Goal: Information Seeking & Learning: Learn about a topic

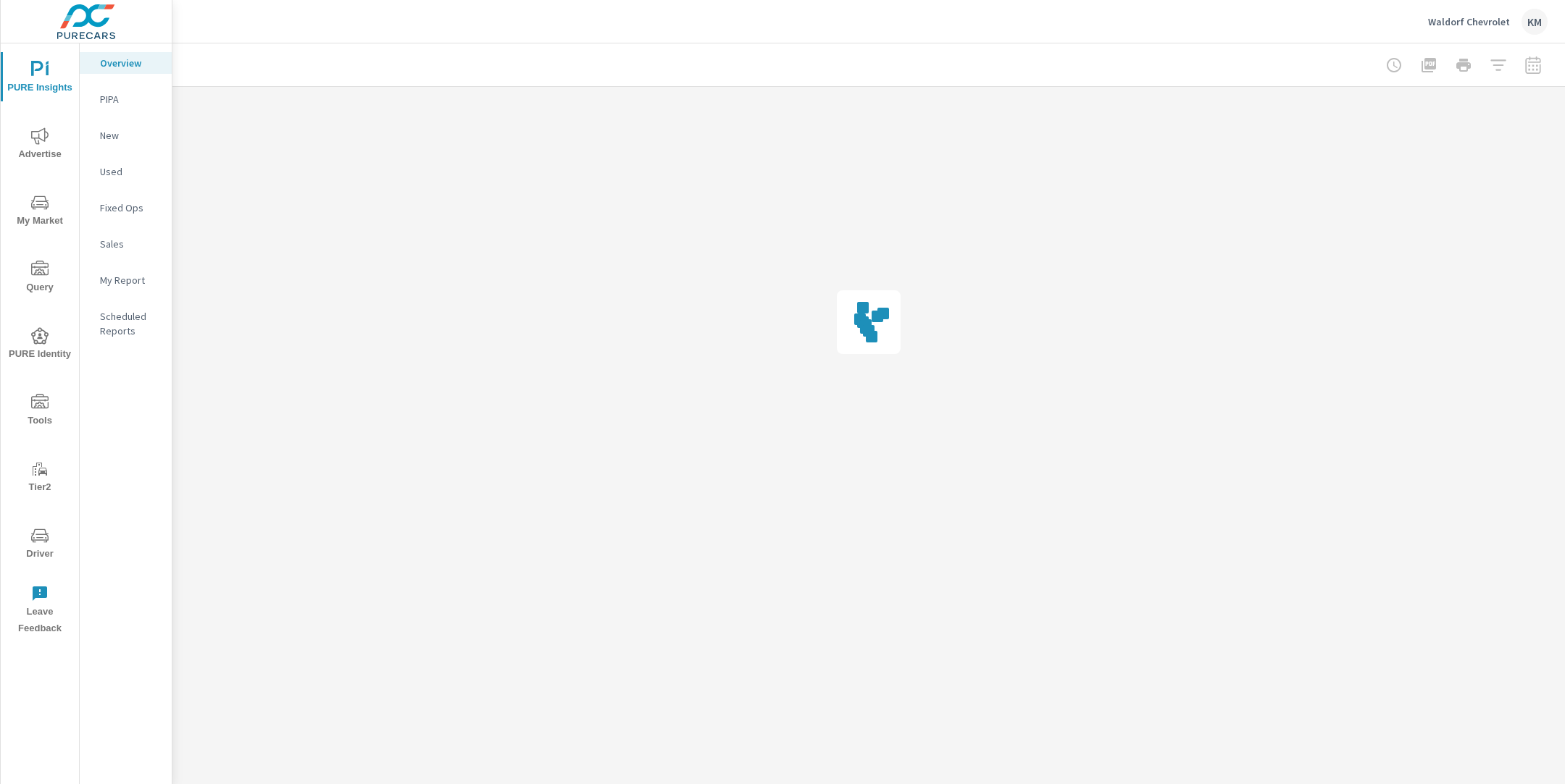
click at [413, 58] on div at bounding box center [868, 64] width 1357 height 43
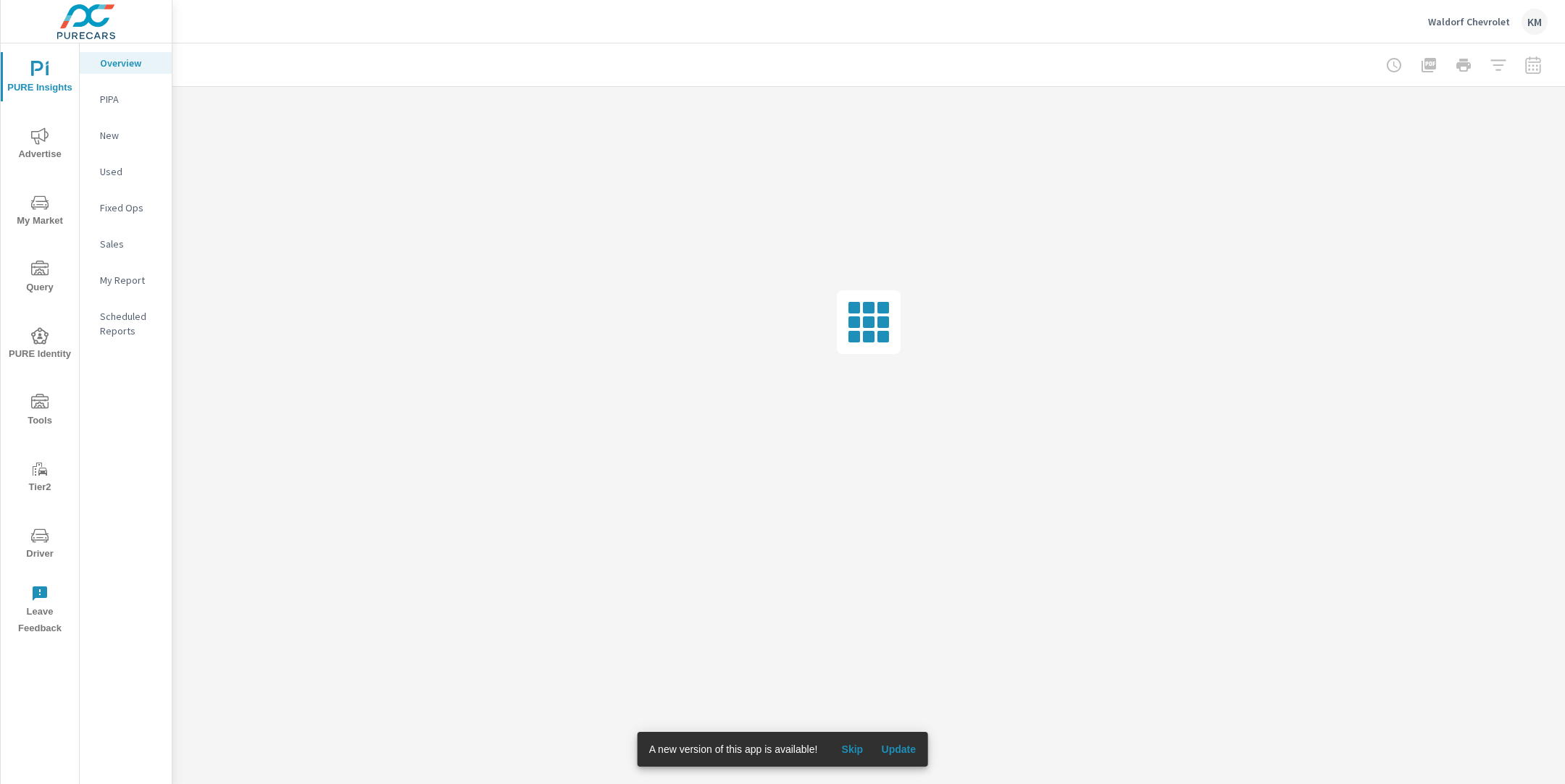
click at [908, 747] on span "Update" at bounding box center [898, 749] width 35 height 13
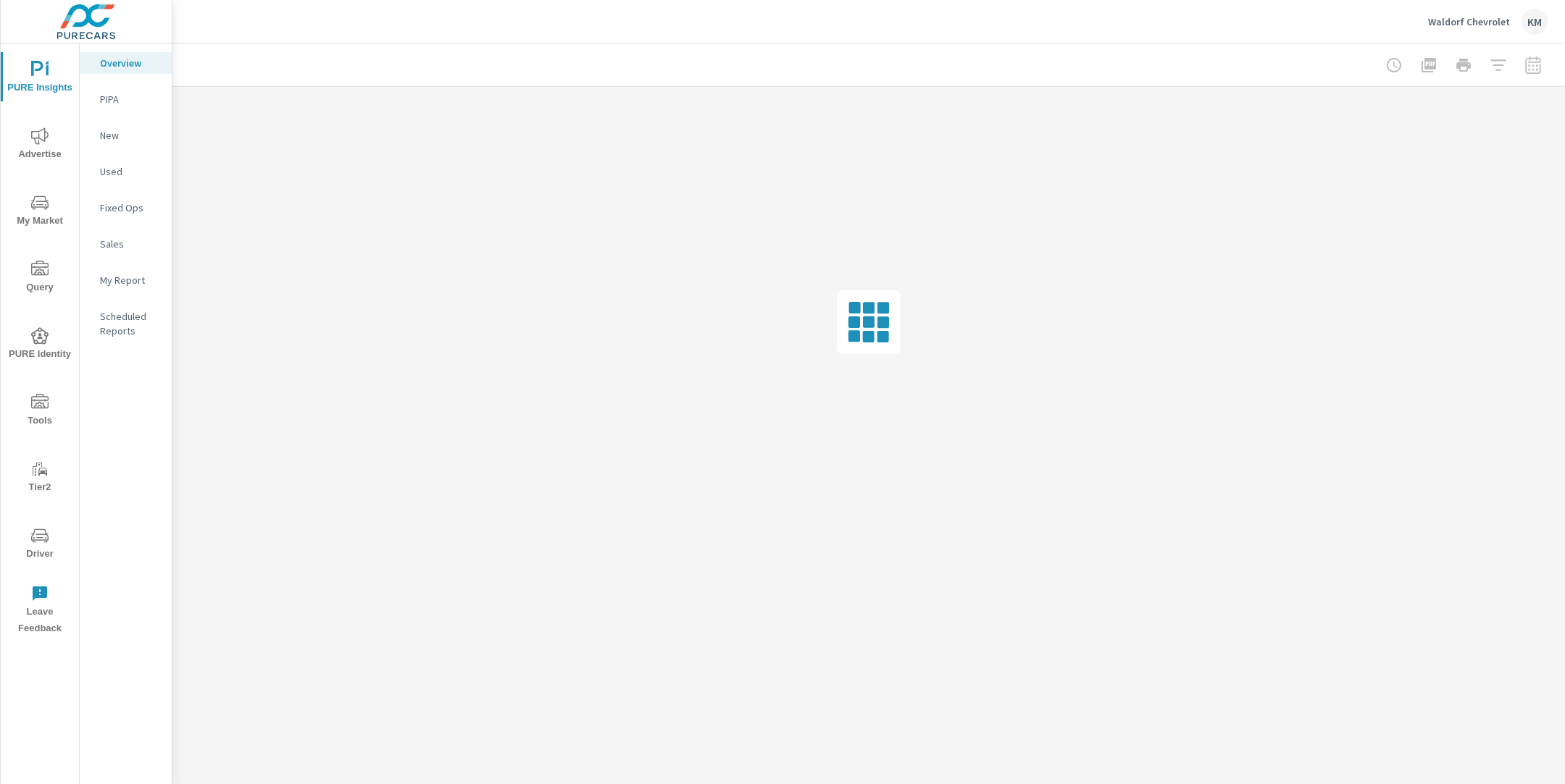
click at [1159, 69] on div at bounding box center [868, 64] width 1357 height 43
click at [1135, 72] on div at bounding box center [868, 64] width 1357 height 43
click at [1205, 46] on div at bounding box center [868, 64] width 1357 height 43
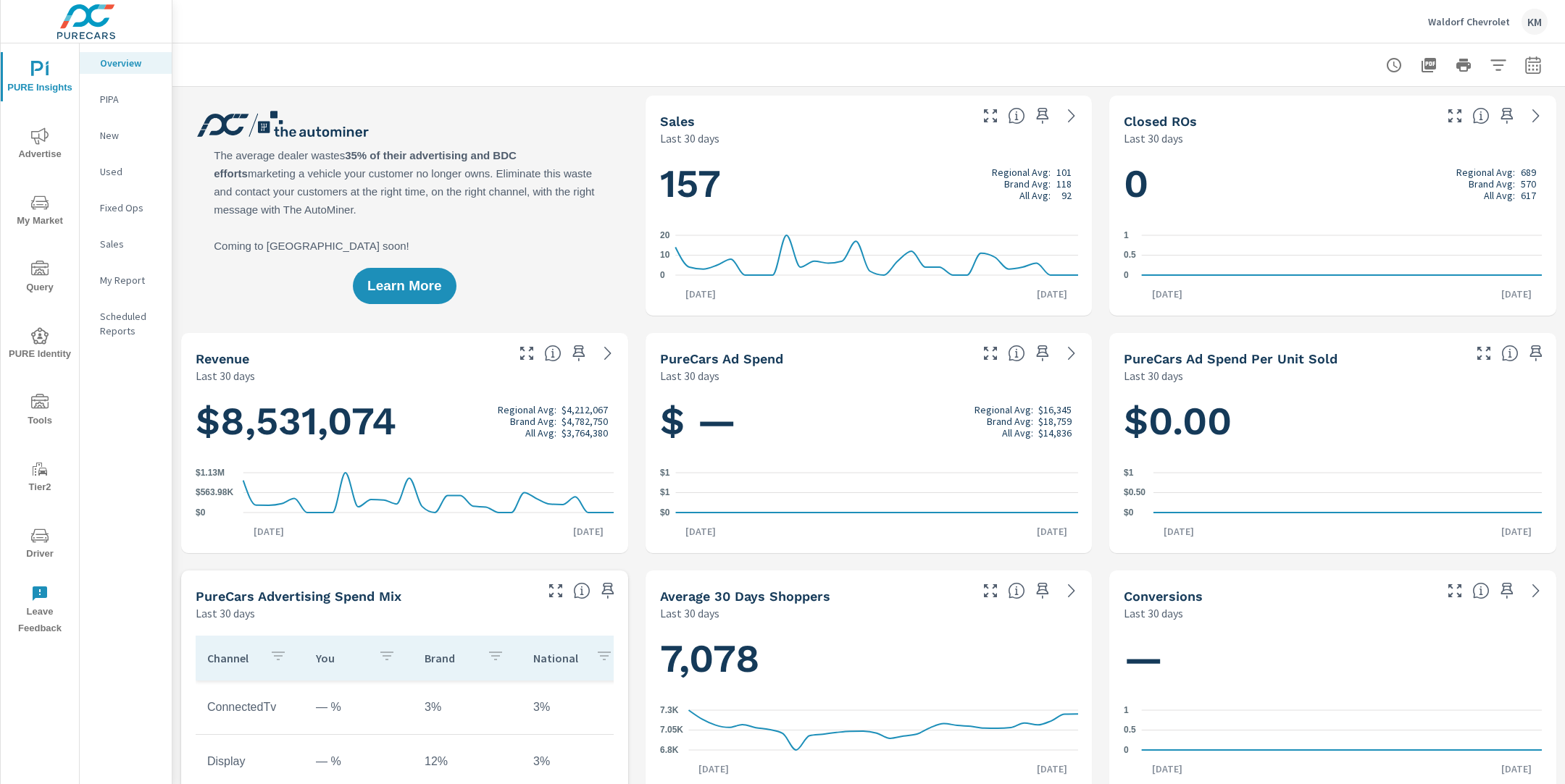
click at [42, 210] on icon "nav menu" at bounding box center [40, 203] width 17 height 17
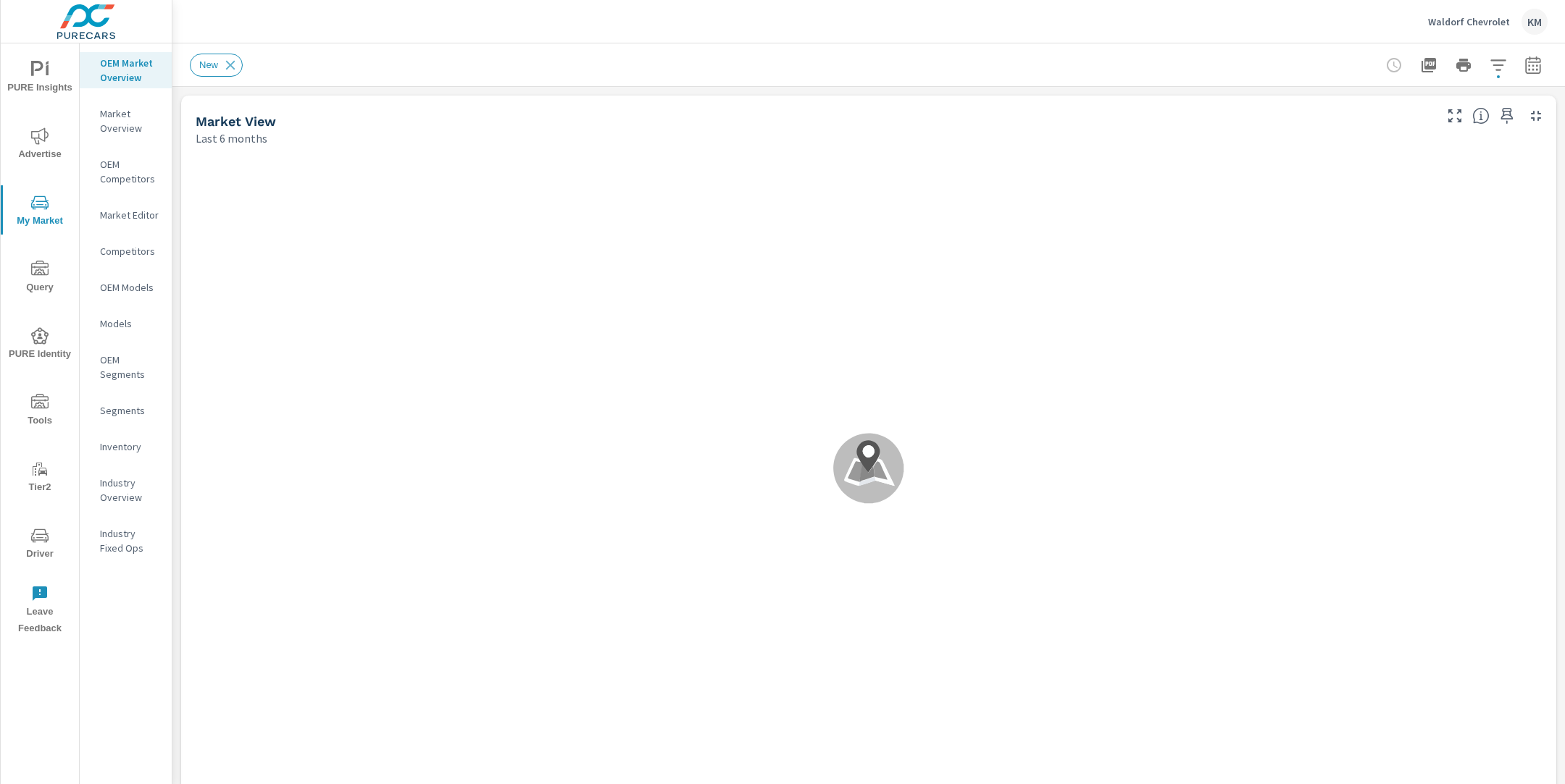
scroll to position [489, 0]
click at [426, 76] on div "New" at bounding box center [868, 64] width 1357 height 43
click at [376, 52] on div "New" at bounding box center [868, 64] width 1357 height 43
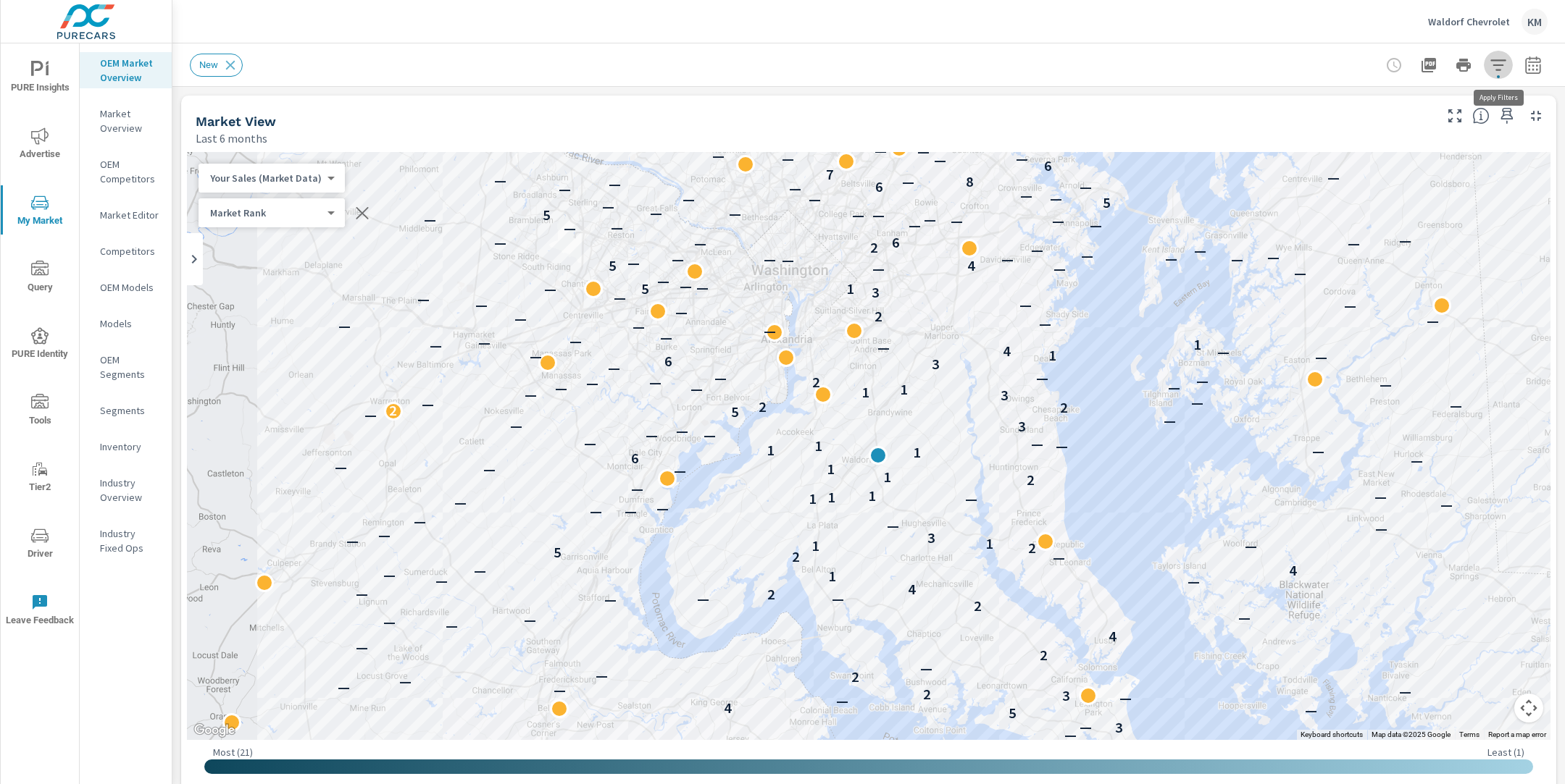
click at [1493, 71] on icon "button" at bounding box center [1498, 65] width 17 height 17
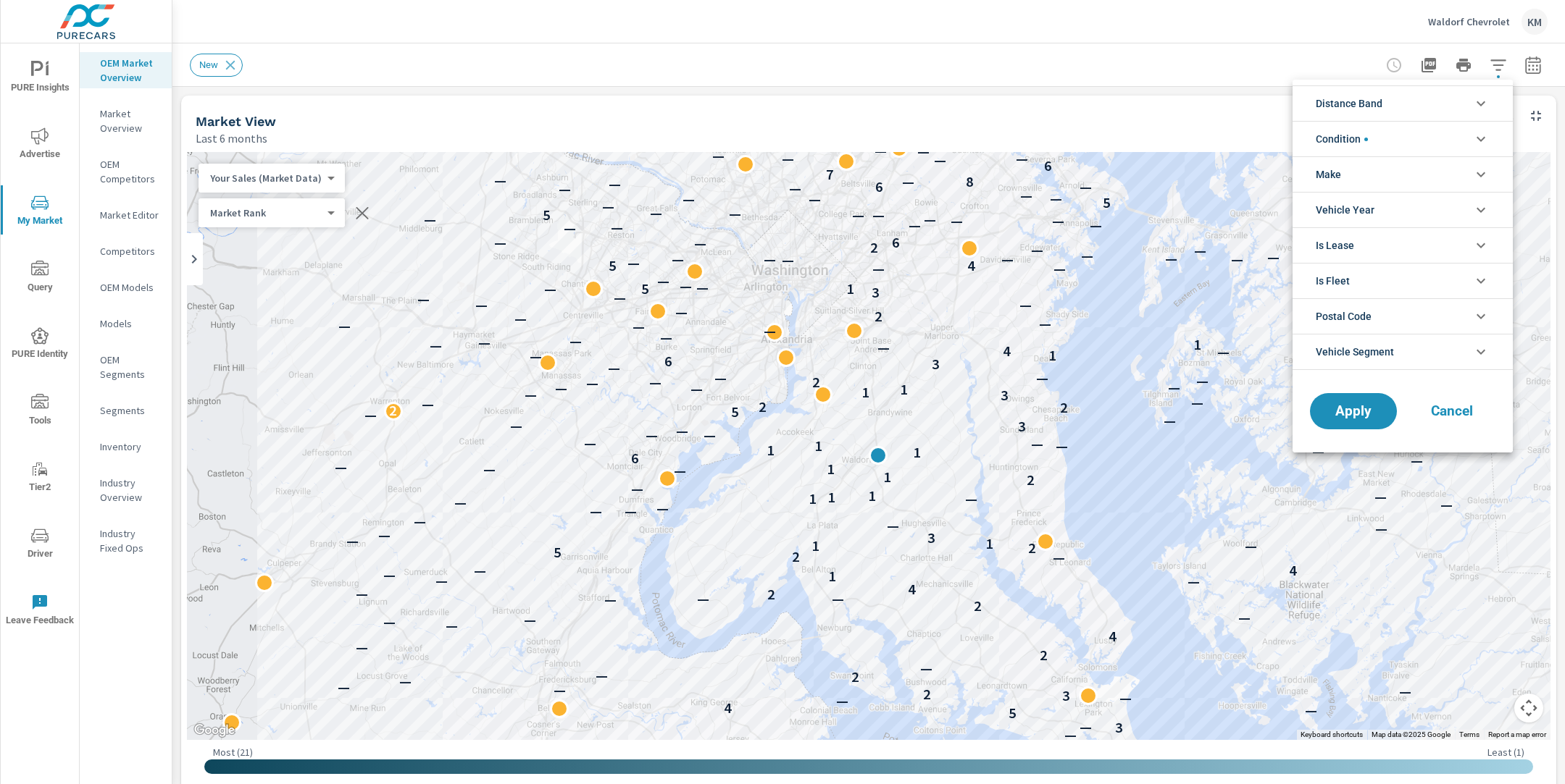
click at [1377, 145] on li "Condition" at bounding box center [1403, 138] width 221 height 36
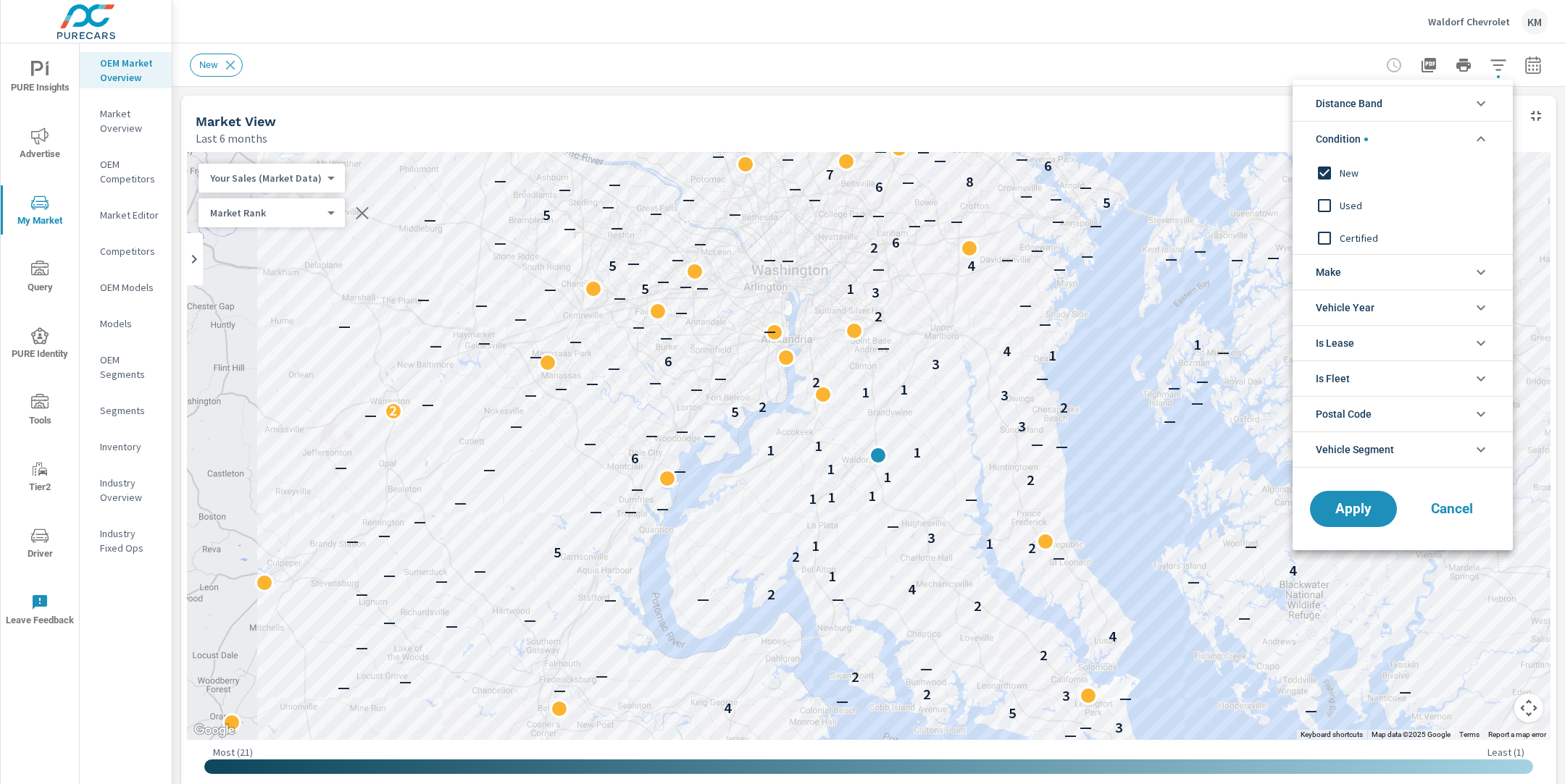
click at [1337, 205] on input "filter options" at bounding box center [1324, 205] width 30 height 30
click at [1323, 170] on input "filter options" at bounding box center [1324, 173] width 30 height 30
click at [1322, 233] on input "filter options" at bounding box center [1324, 238] width 30 height 30
click at [1318, 234] on input "filter options" at bounding box center [1324, 238] width 30 height 30
click at [1349, 508] on span "Apply" at bounding box center [1353, 510] width 59 height 14
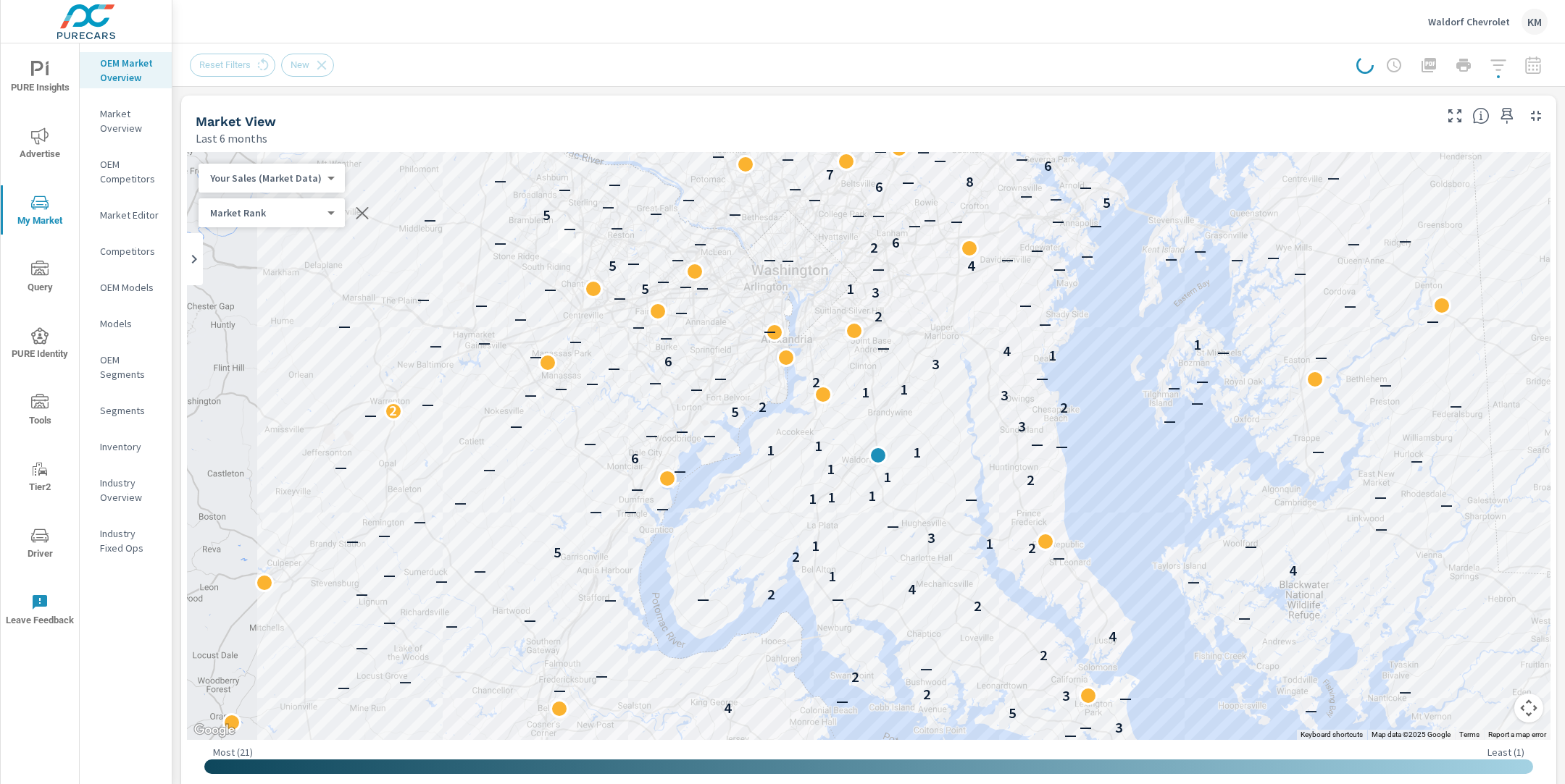
click at [968, 107] on div "Market View Last 6 months" at bounding box center [809, 121] width 1257 height 51
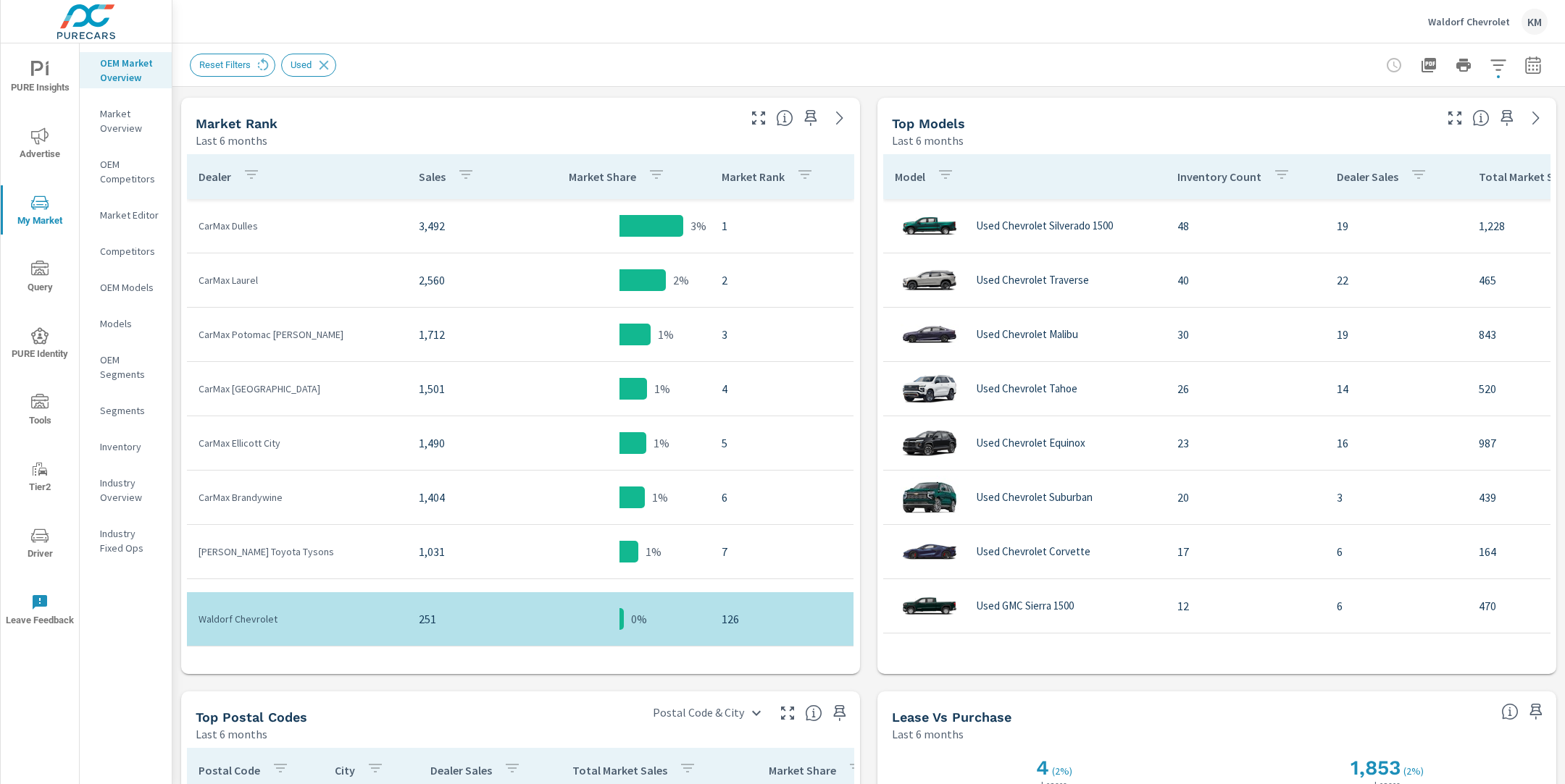
scroll to position [694, 0]
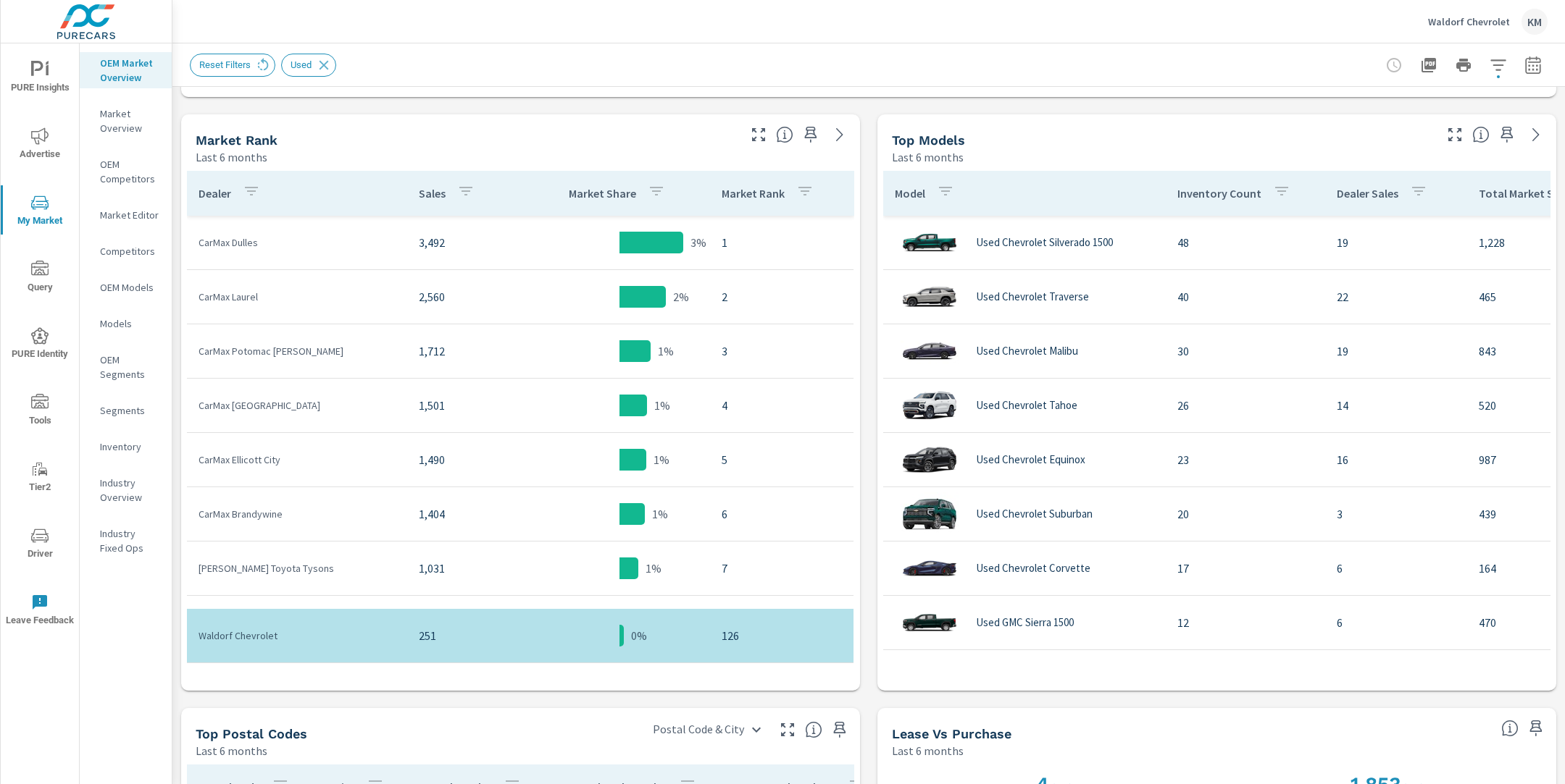
scroll to position [133, 0]
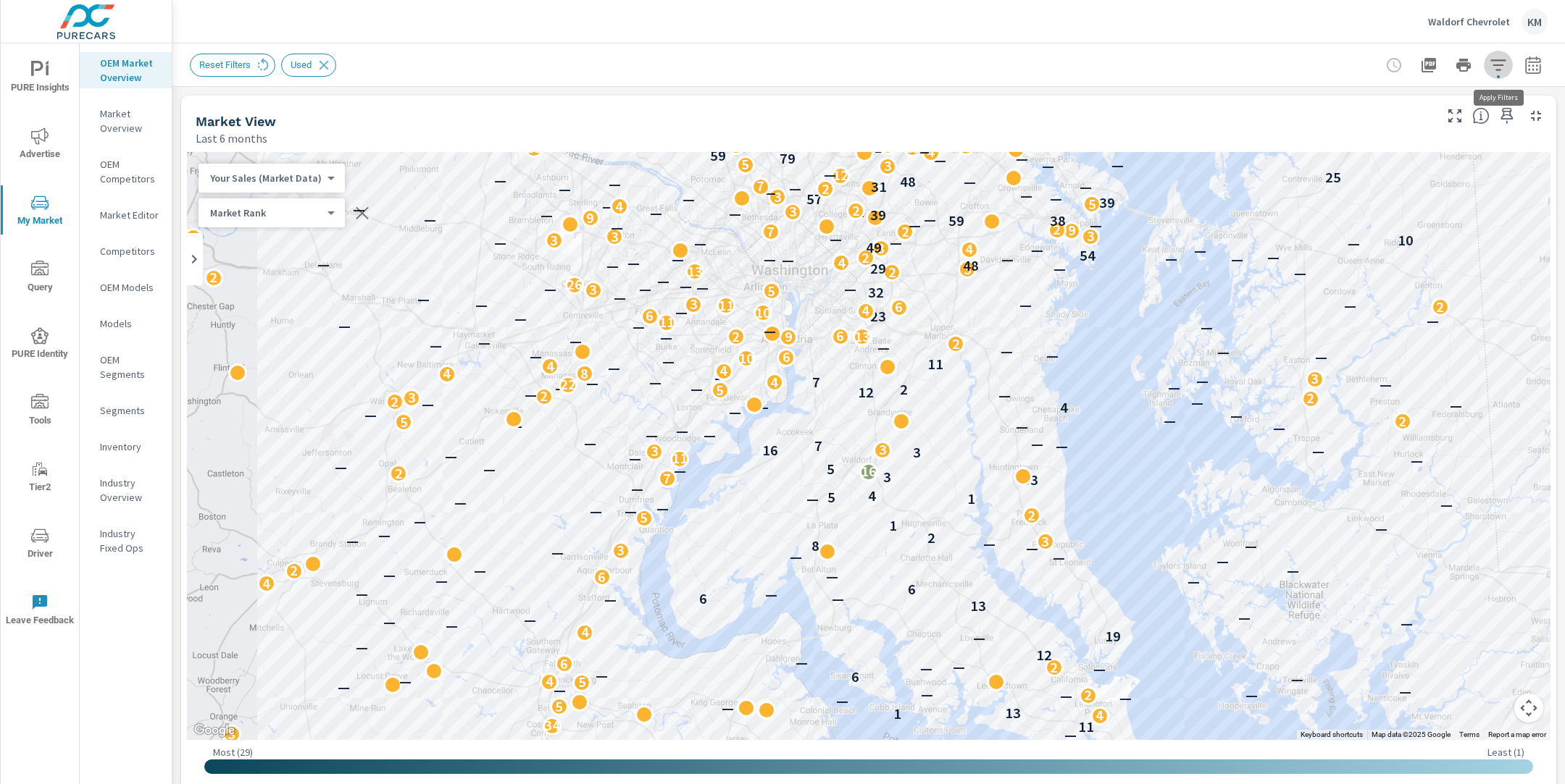
click at [1503, 66] on icon "button" at bounding box center [1498, 65] width 17 height 17
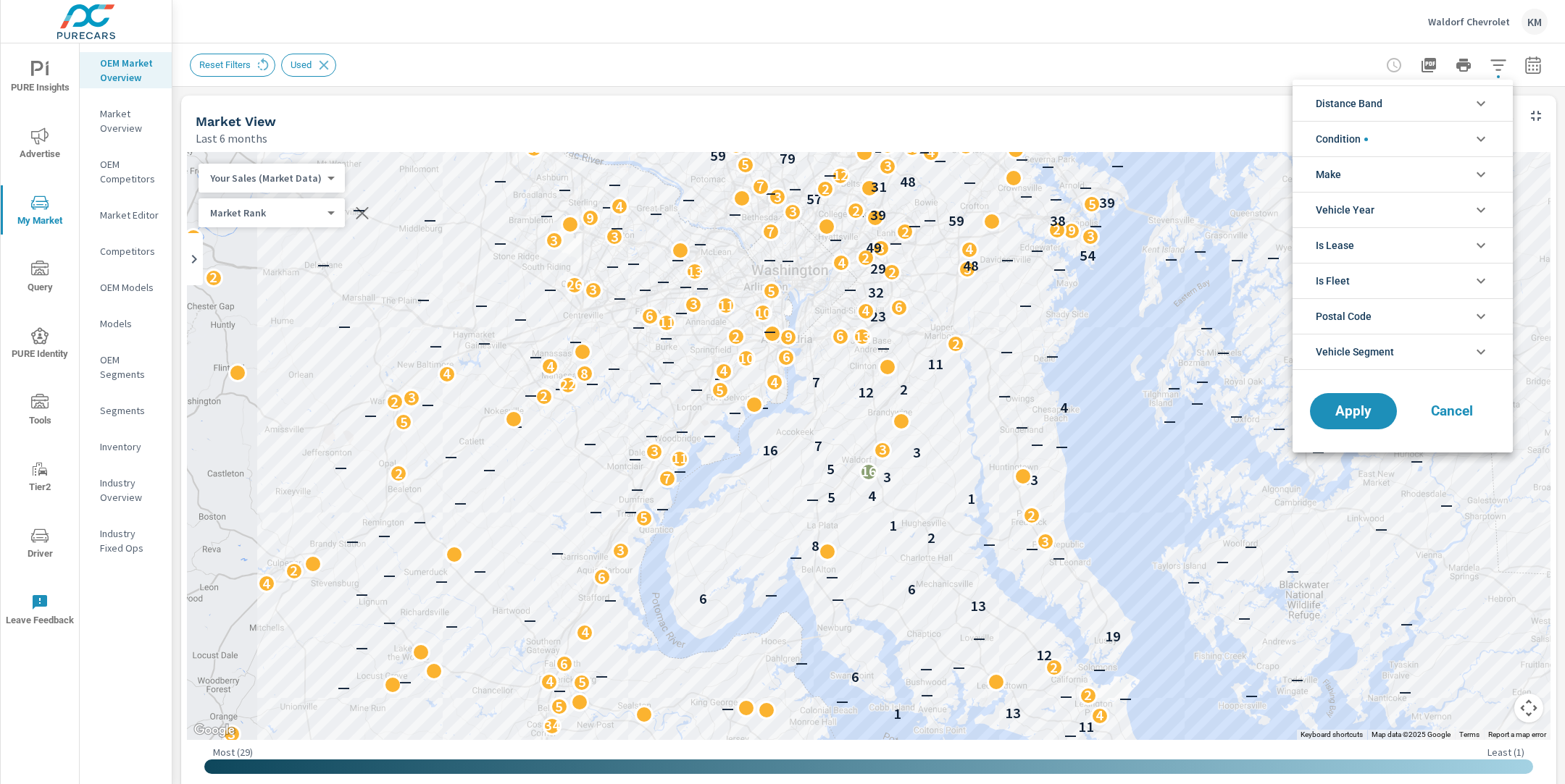
scroll to position [33, 0]
click at [1388, 107] on li "Distance Band" at bounding box center [1403, 102] width 221 height 36
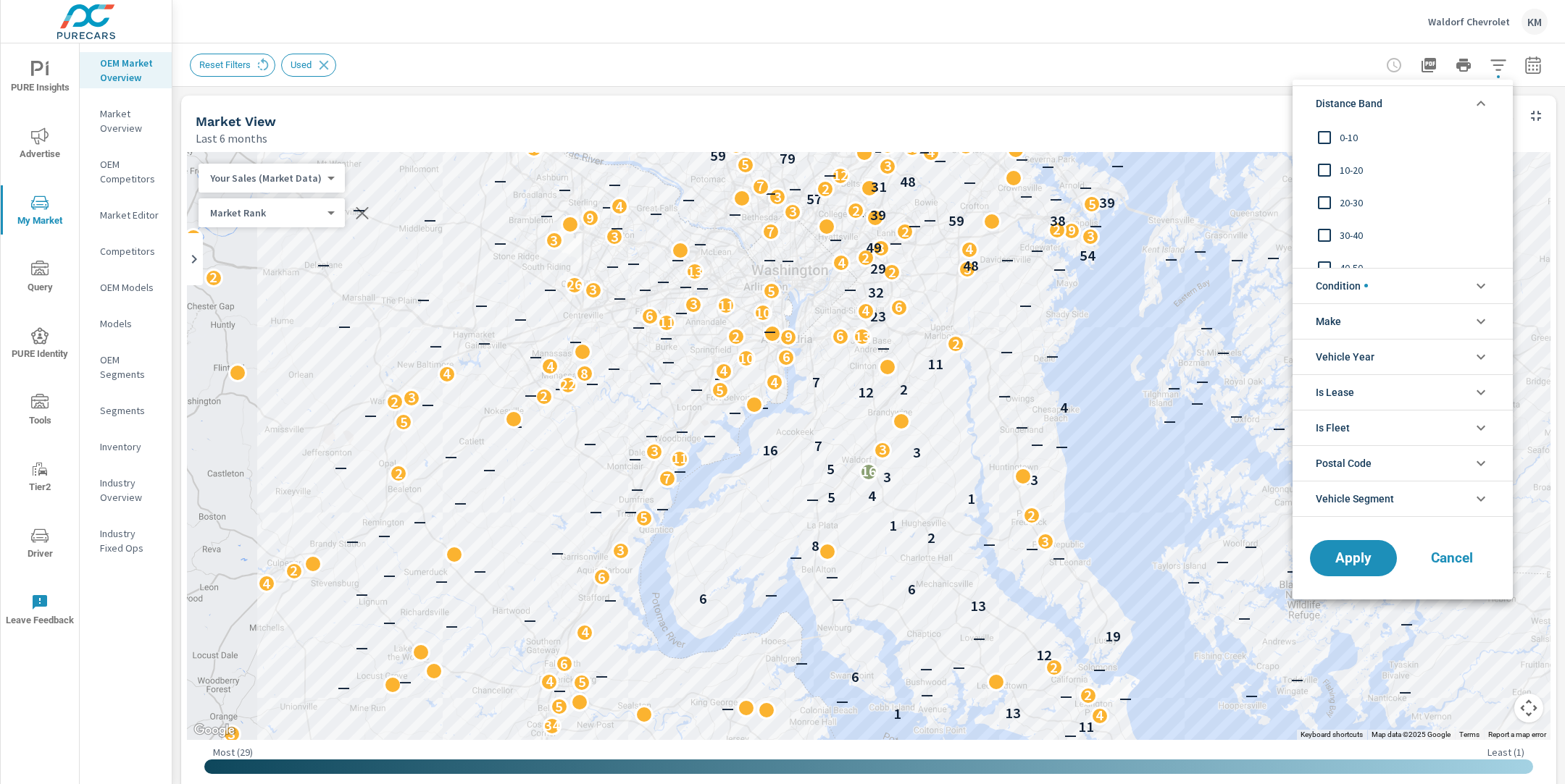
click at [1350, 140] on span "0-10" at bounding box center [1418, 137] width 159 height 17
click at [1344, 172] on span "10-20" at bounding box center [1418, 170] width 159 height 17
click at [1336, 219] on div "30-40" at bounding box center [1401, 235] width 217 height 33
click at [1347, 200] on span "20-30" at bounding box center [1418, 203] width 159 height 17
click at [1338, 230] on input "filter options" at bounding box center [1324, 235] width 30 height 30
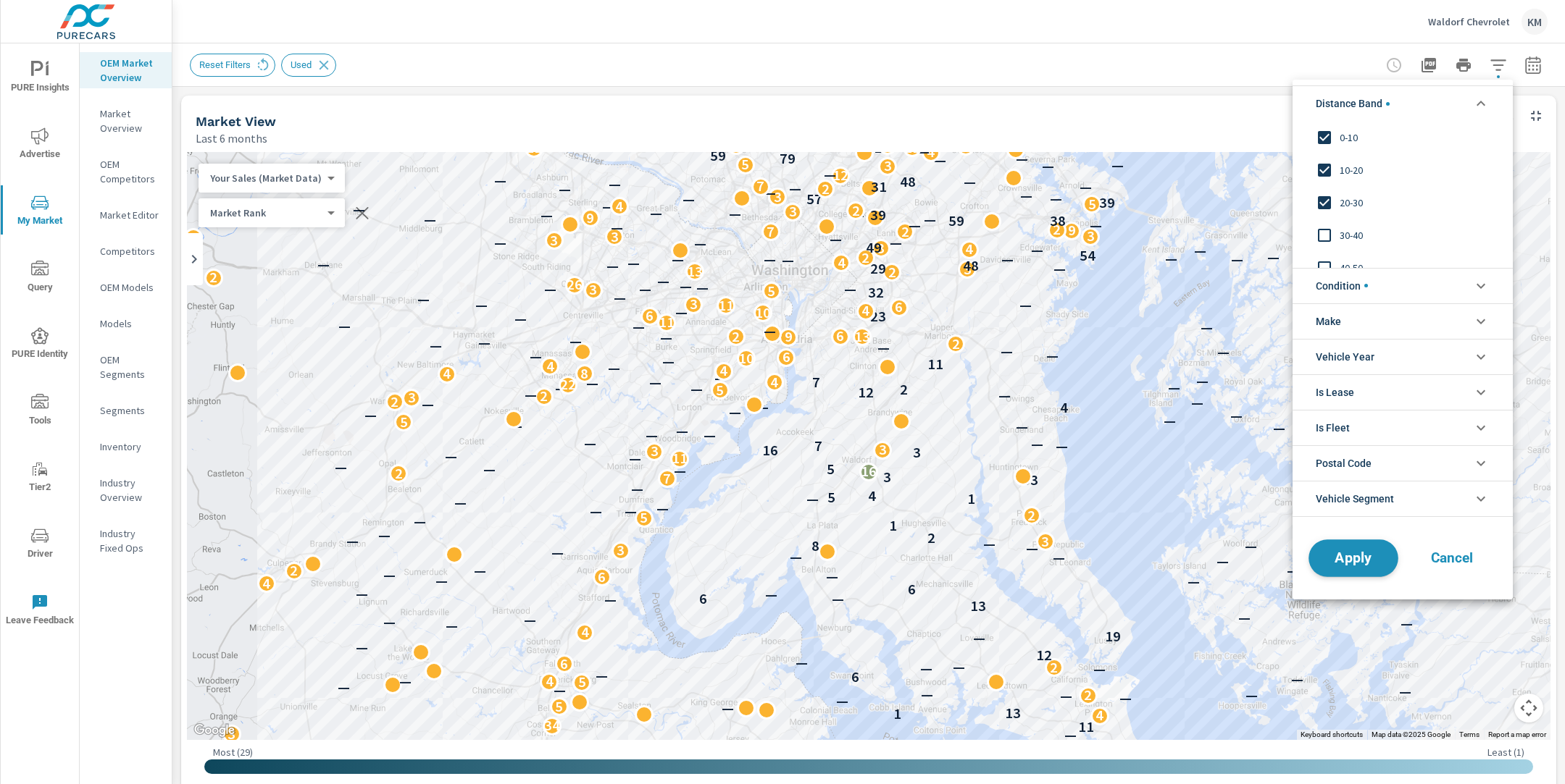
click at [1331, 560] on span "Apply" at bounding box center [1353, 558] width 59 height 14
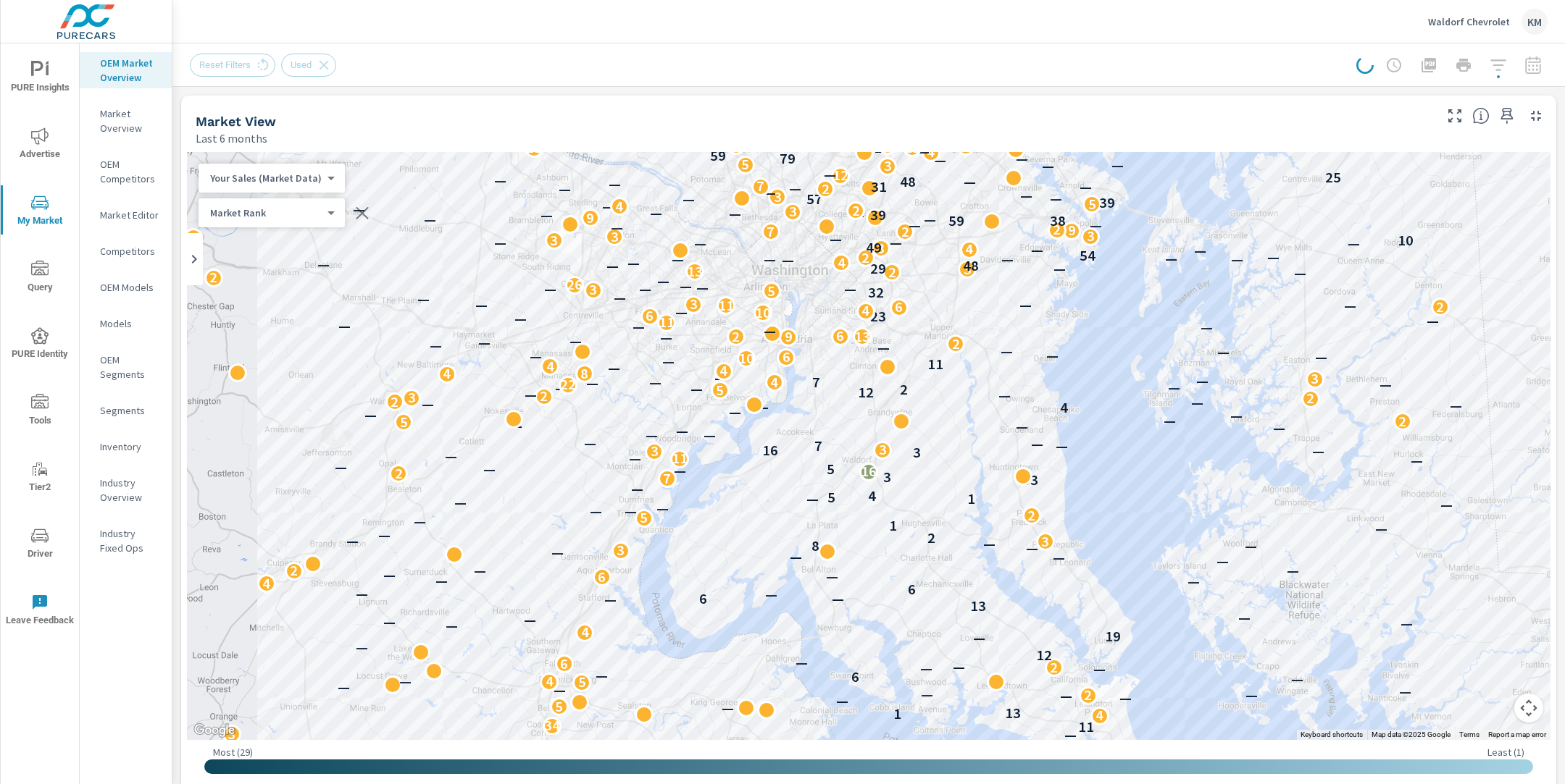
click at [482, 68] on div "Reset Filters Used" at bounding box center [756, 65] width 1132 height 23
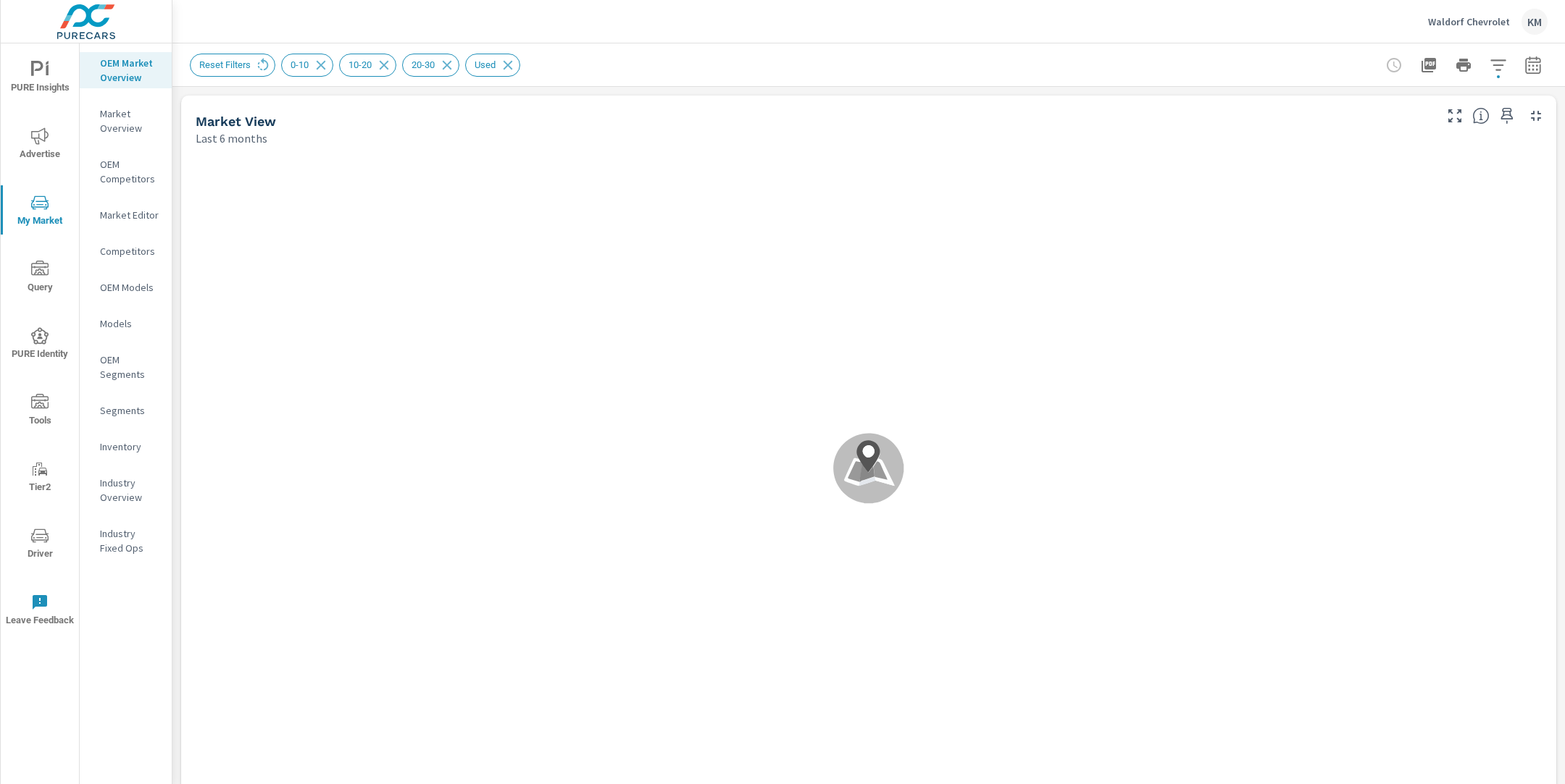
click at [1001, 63] on div "Reset Filters 0-10 10-20 20-30 Used" at bounding box center [768, 65] width 1155 height 23
click at [787, 71] on div "Reset Filters 0-10 10-20 20-30 Used" at bounding box center [768, 65] width 1155 height 23
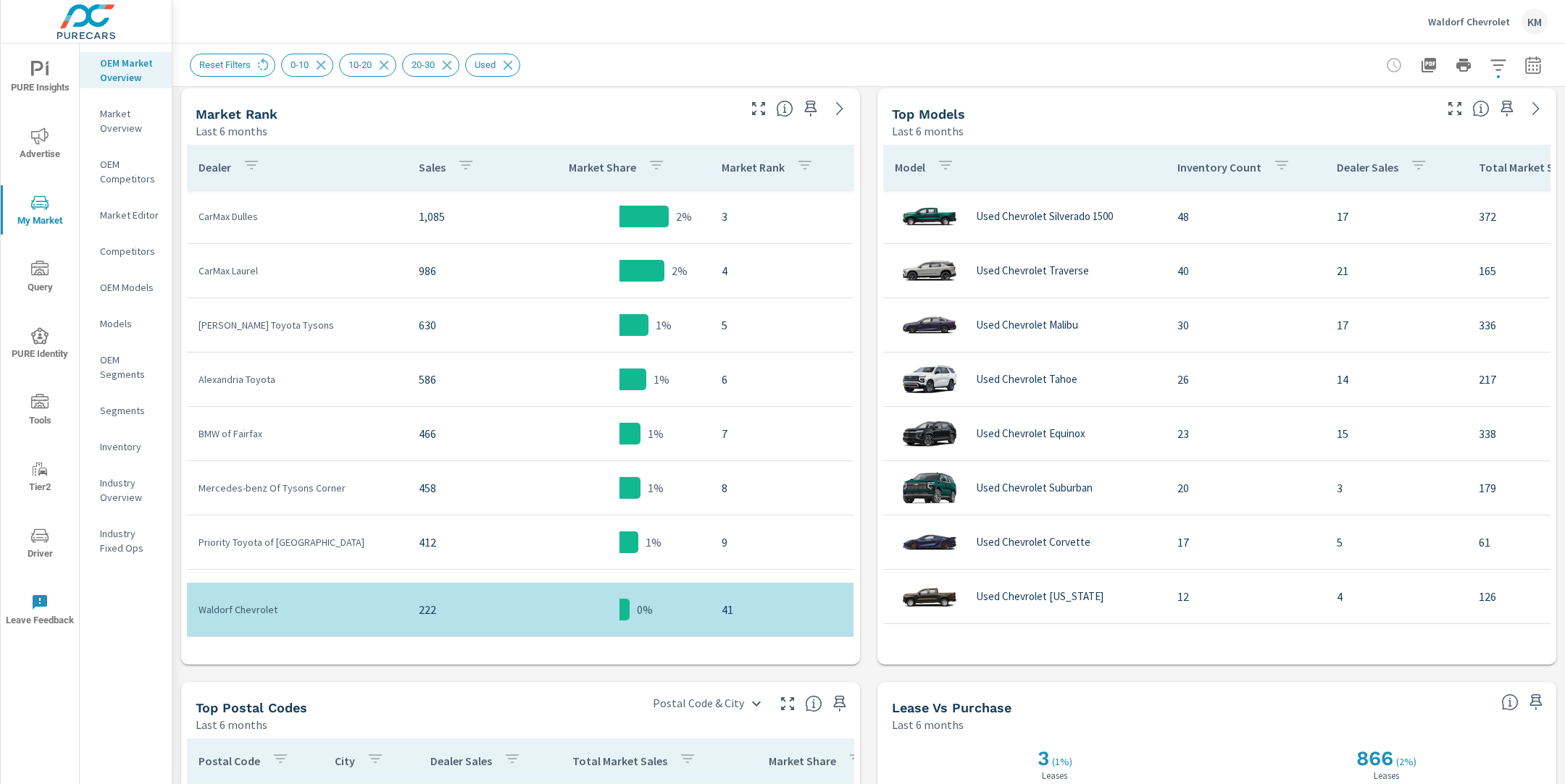
scroll to position [715, 0]
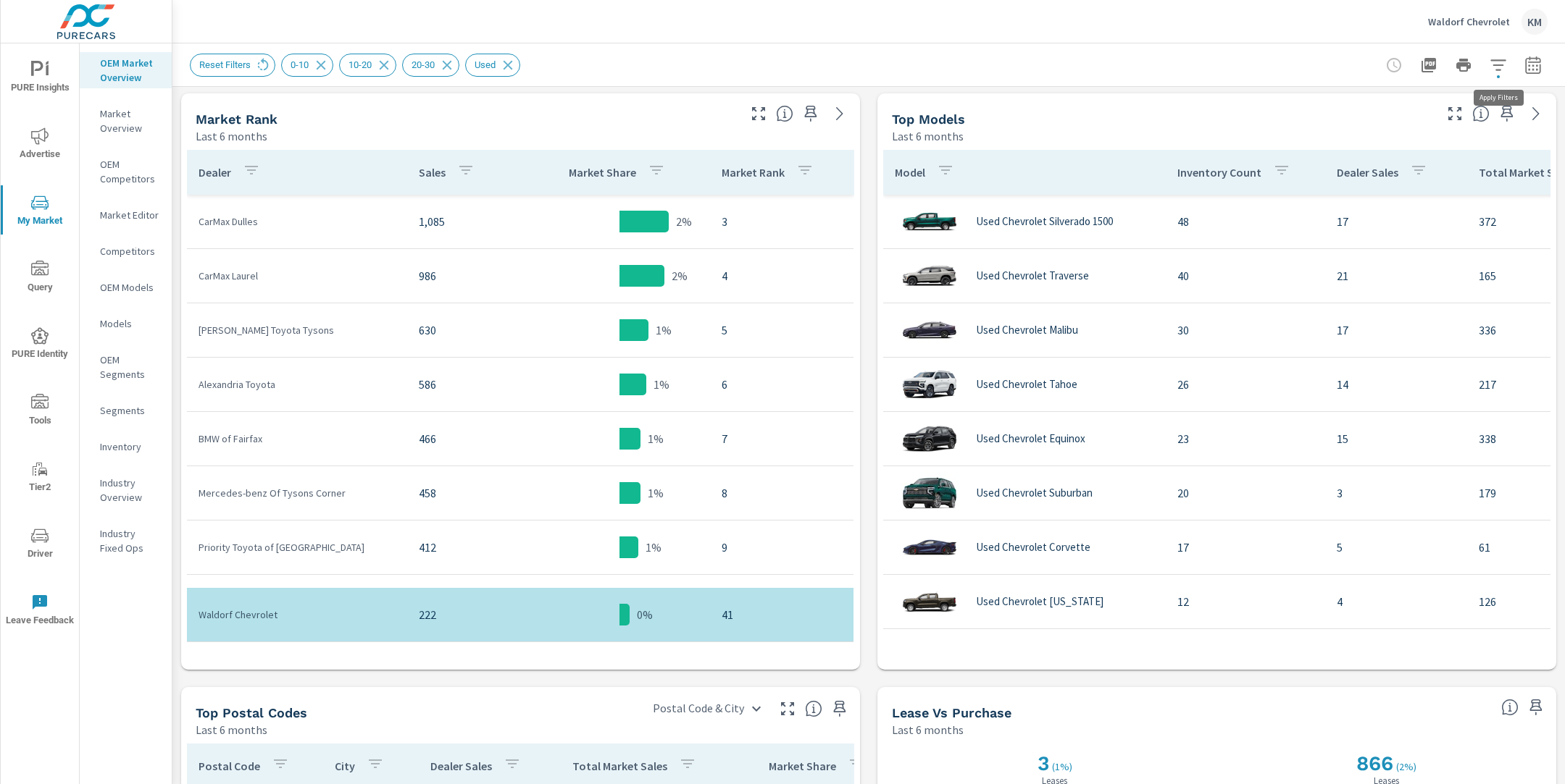
click at [1501, 63] on icon "button" at bounding box center [1498, 65] width 17 height 17
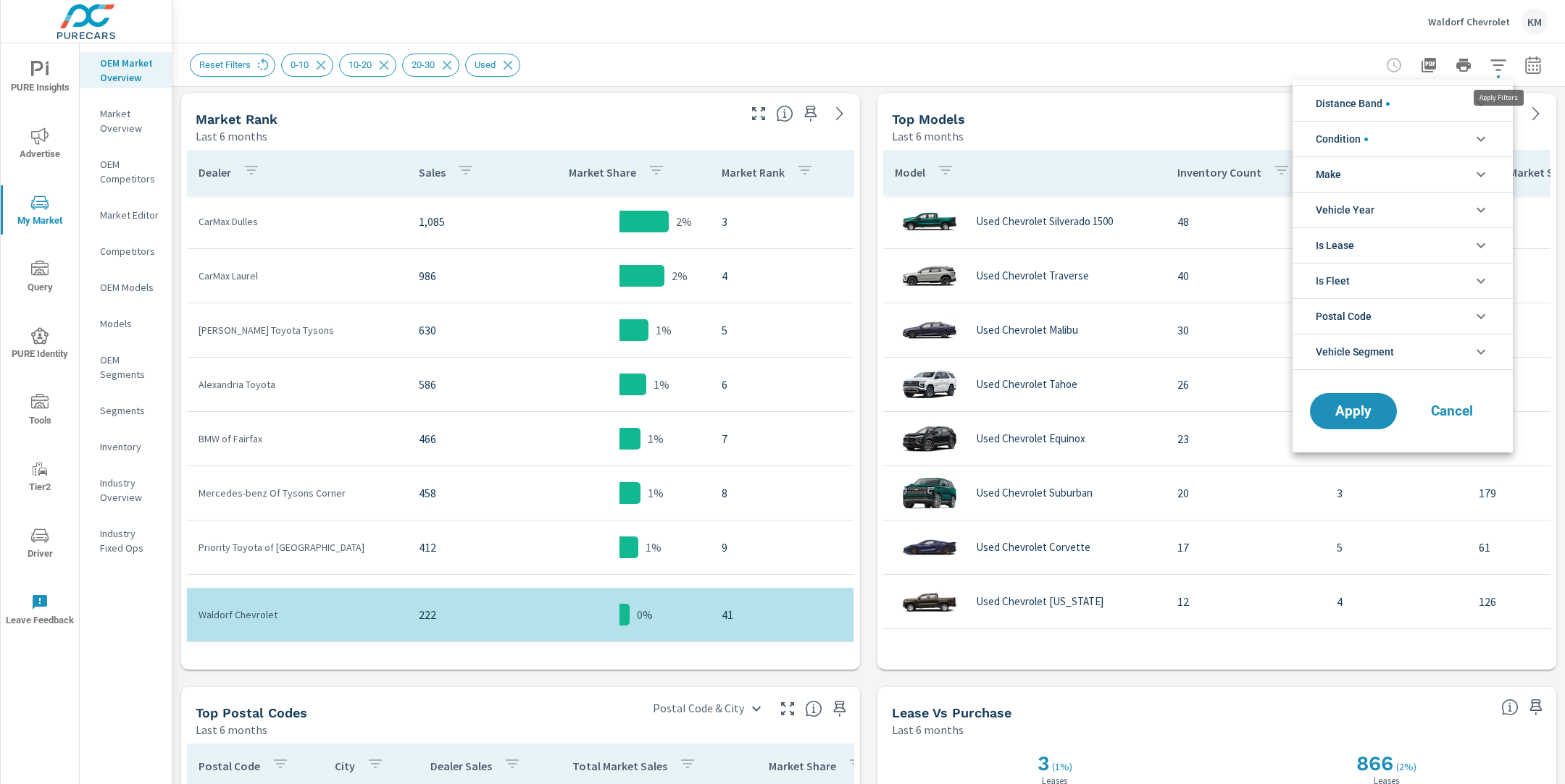
scroll to position [33, 0]
click at [1372, 138] on li "Condition" at bounding box center [1403, 138] width 221 height 36
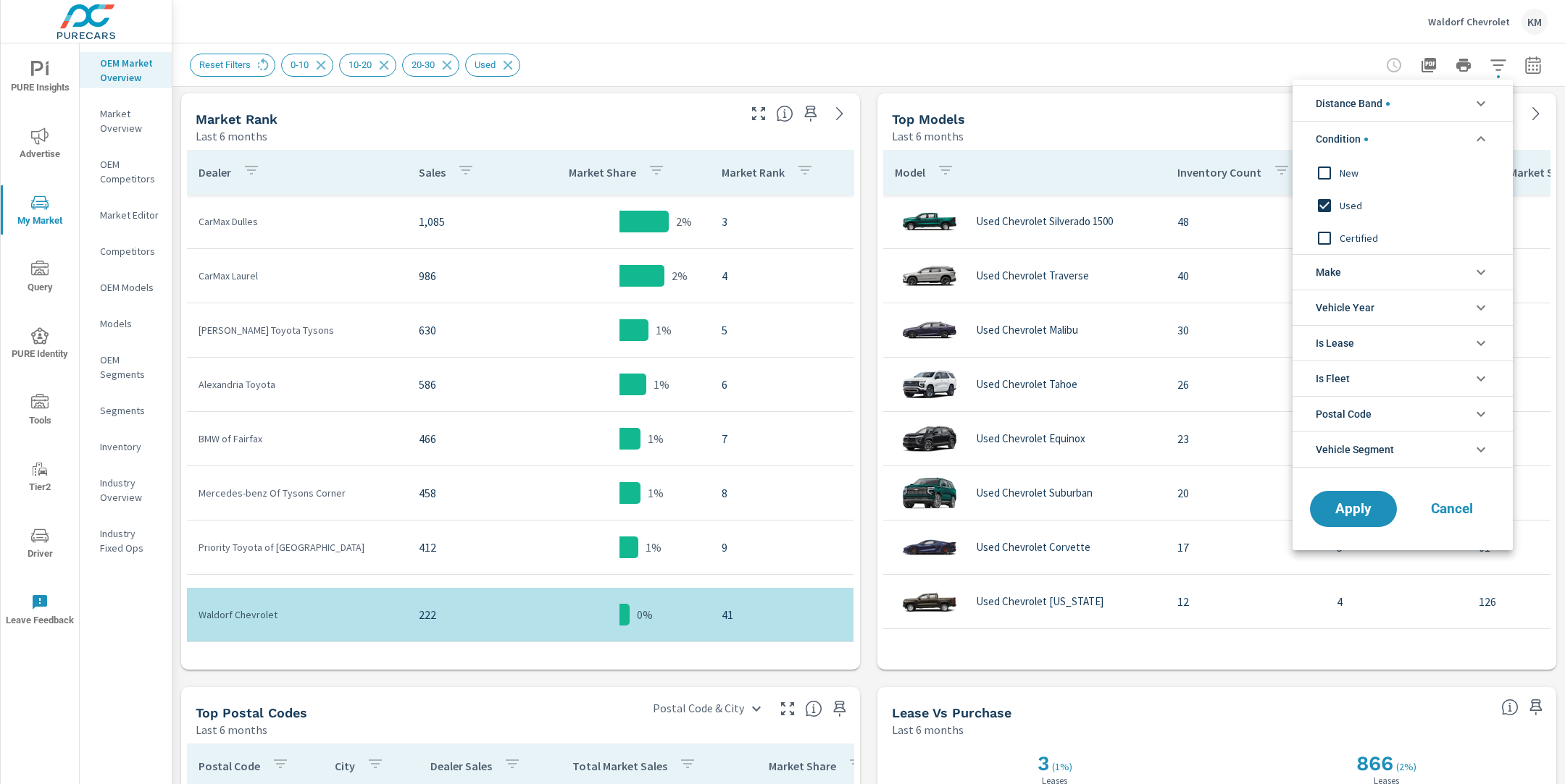
scroll to position [0, 0]
click at [1372, 138] on li "Condition" at bounding box center [1403, 138] width 221 height 36
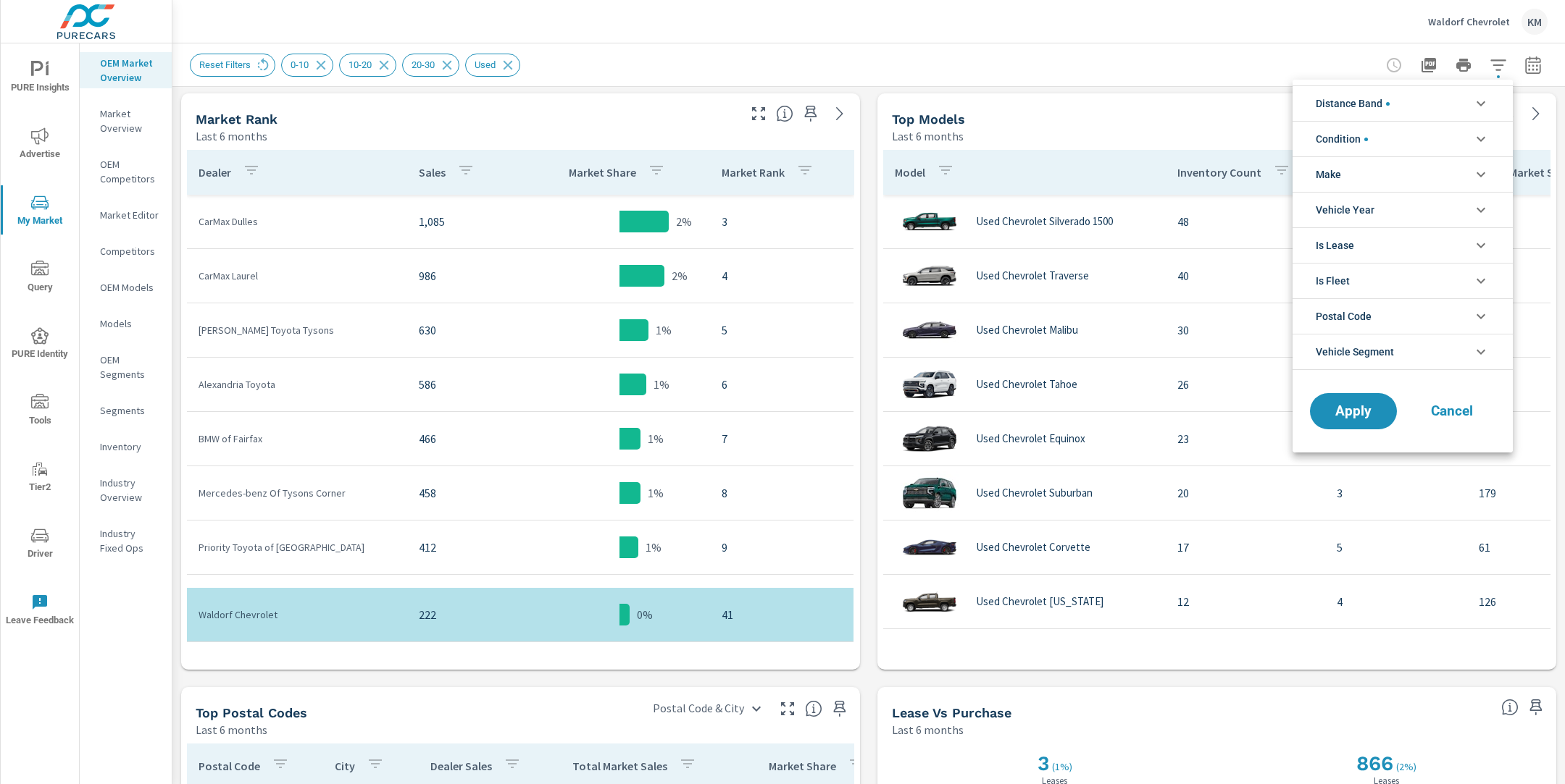
click at [1373, 171] on li "Make" at bounding box center [1403, 174] width 221 height 36
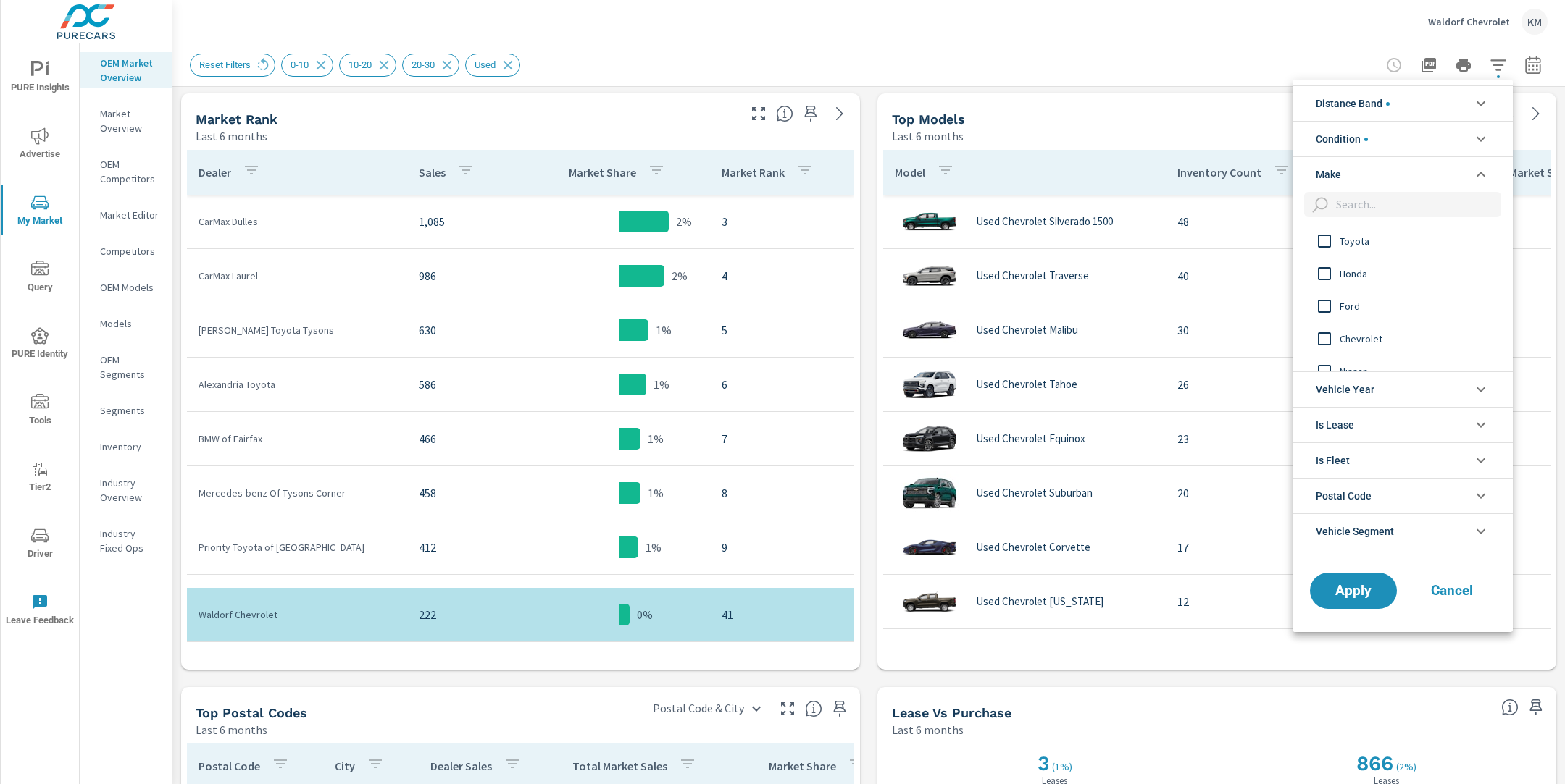
scroll to position [16, 0]
click at [1407, 173] on li "Make" at bounding box center [1403, 174] width 221 height 36
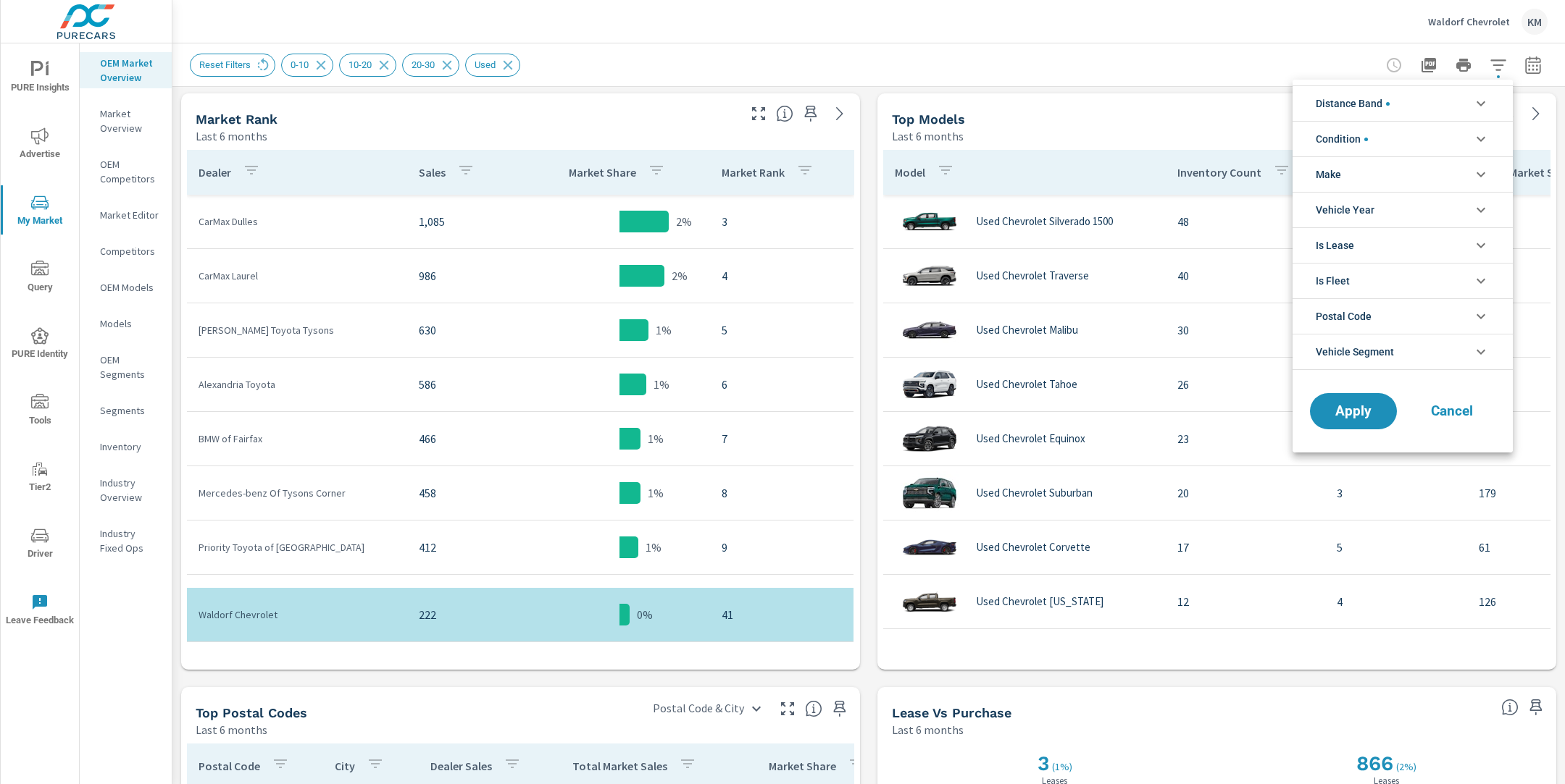
click at [1536, 66] on div at bounding box center [782, 392] width 1565 height 784
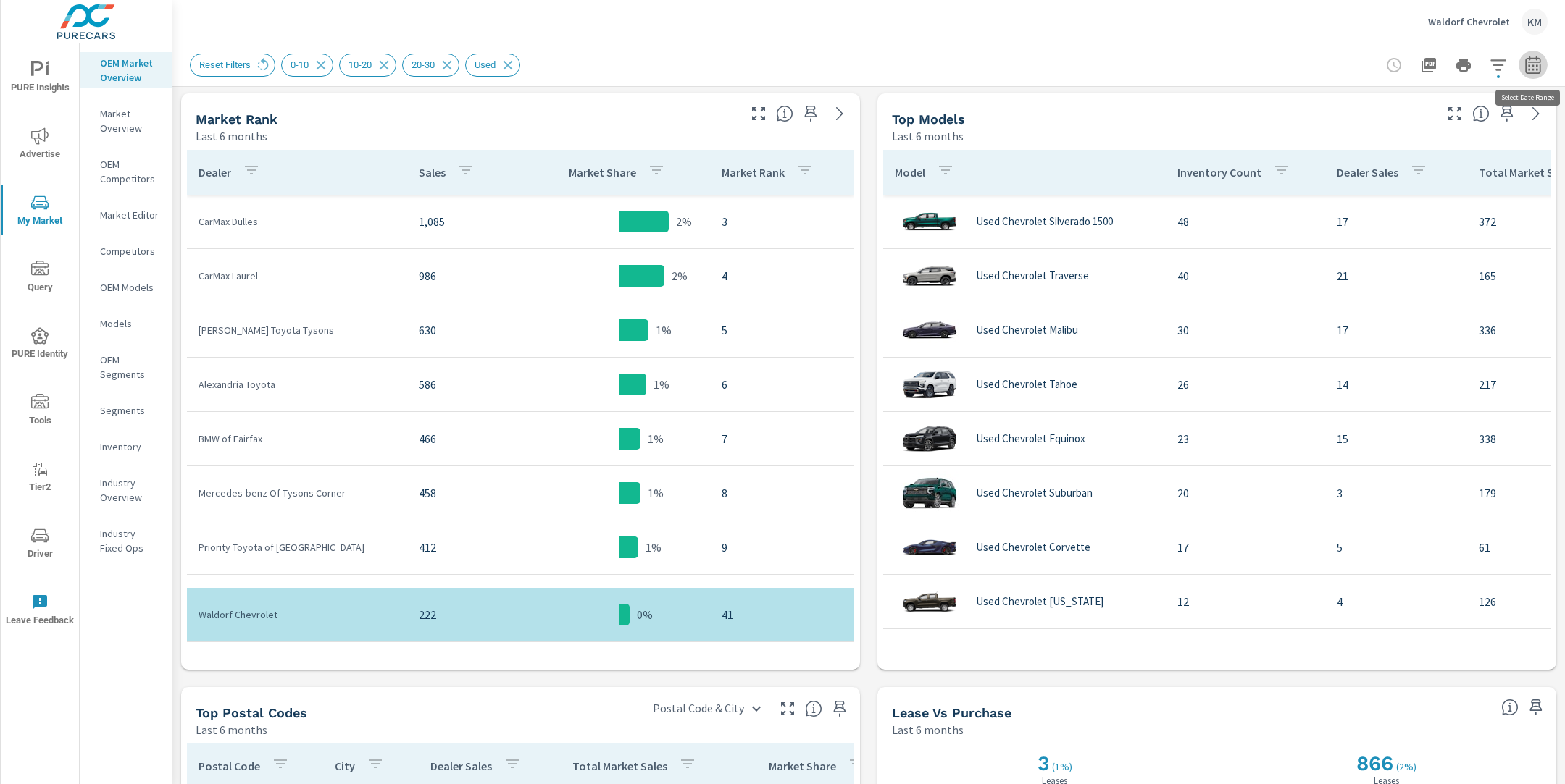
click at [1535, 68] on icon "button" at bounding box center [1533, 65] width 17 height 17
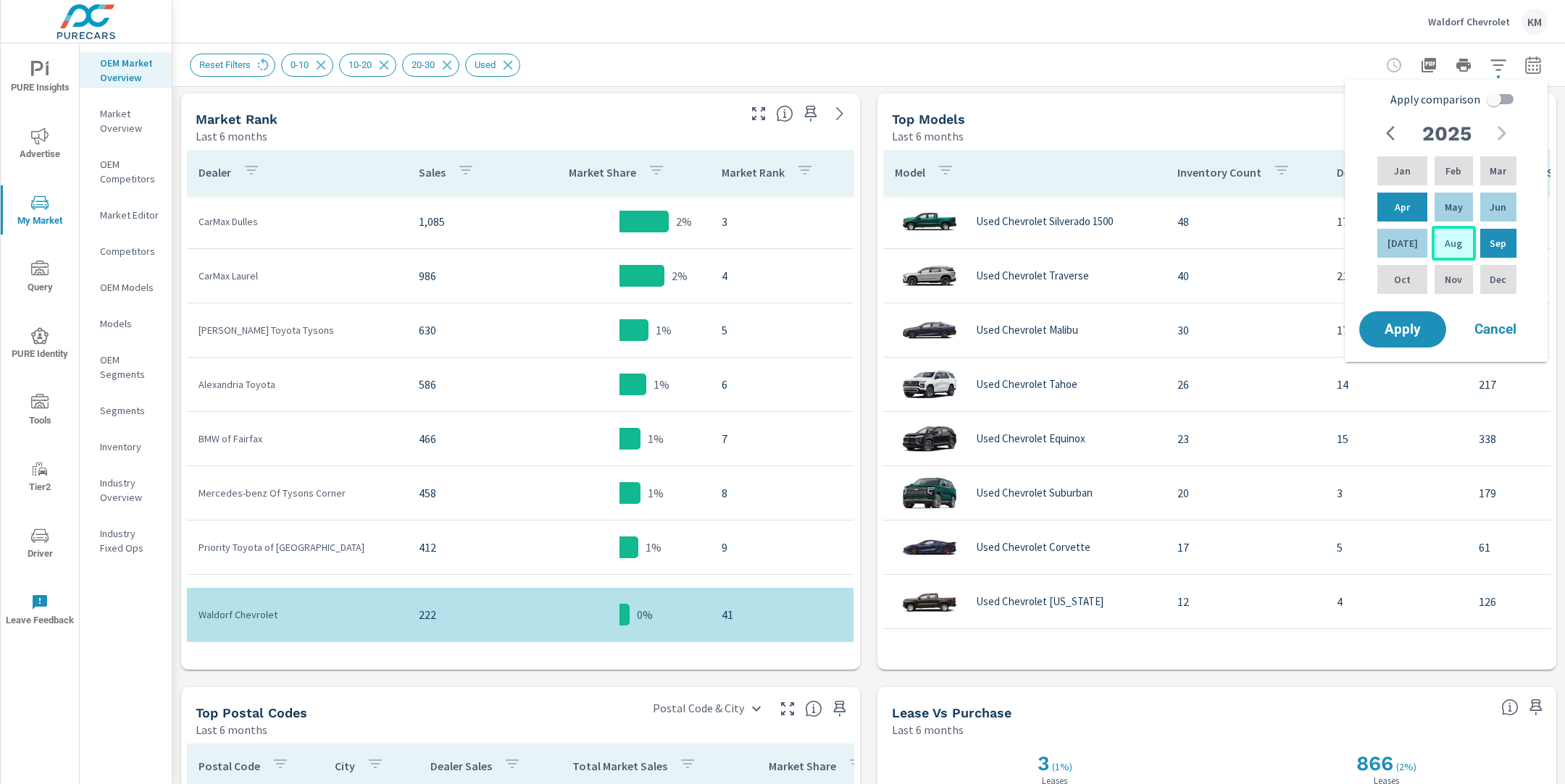
click at [1436, 240] on div "Aug" at bounding box center [1453, 243] width 43 height 35
click at [1486, 167] on div "Mar" at bounding box center [1498, 171] width 42 height 35
click at [1495, 94] on input "Apply comparison" at bounding box center [1494, 99] width 83 height 28
checkbox input "true"
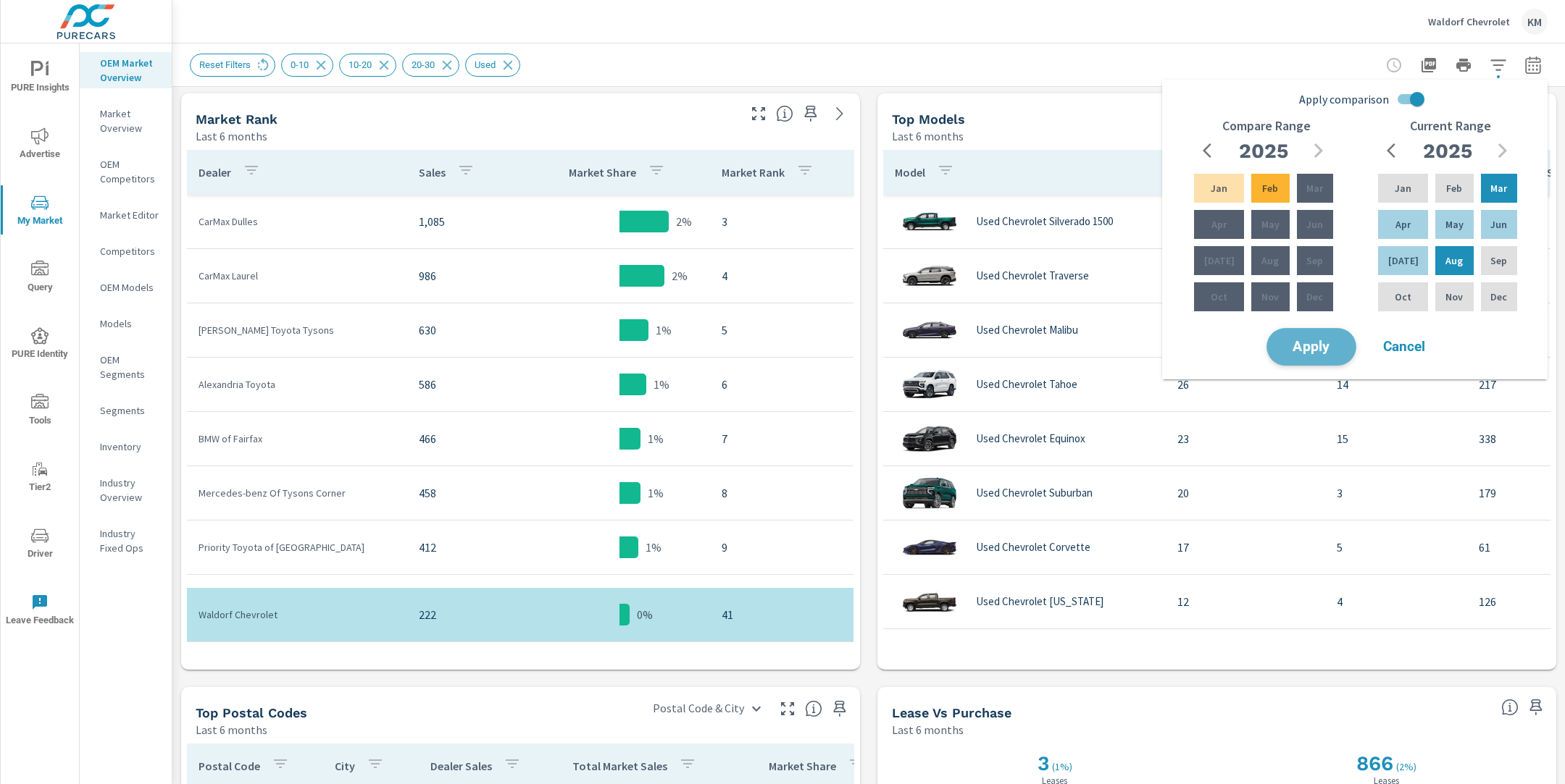
click at [1317, 346] on span "Apply" at bounding box center [1311, 347] width 59 height 14
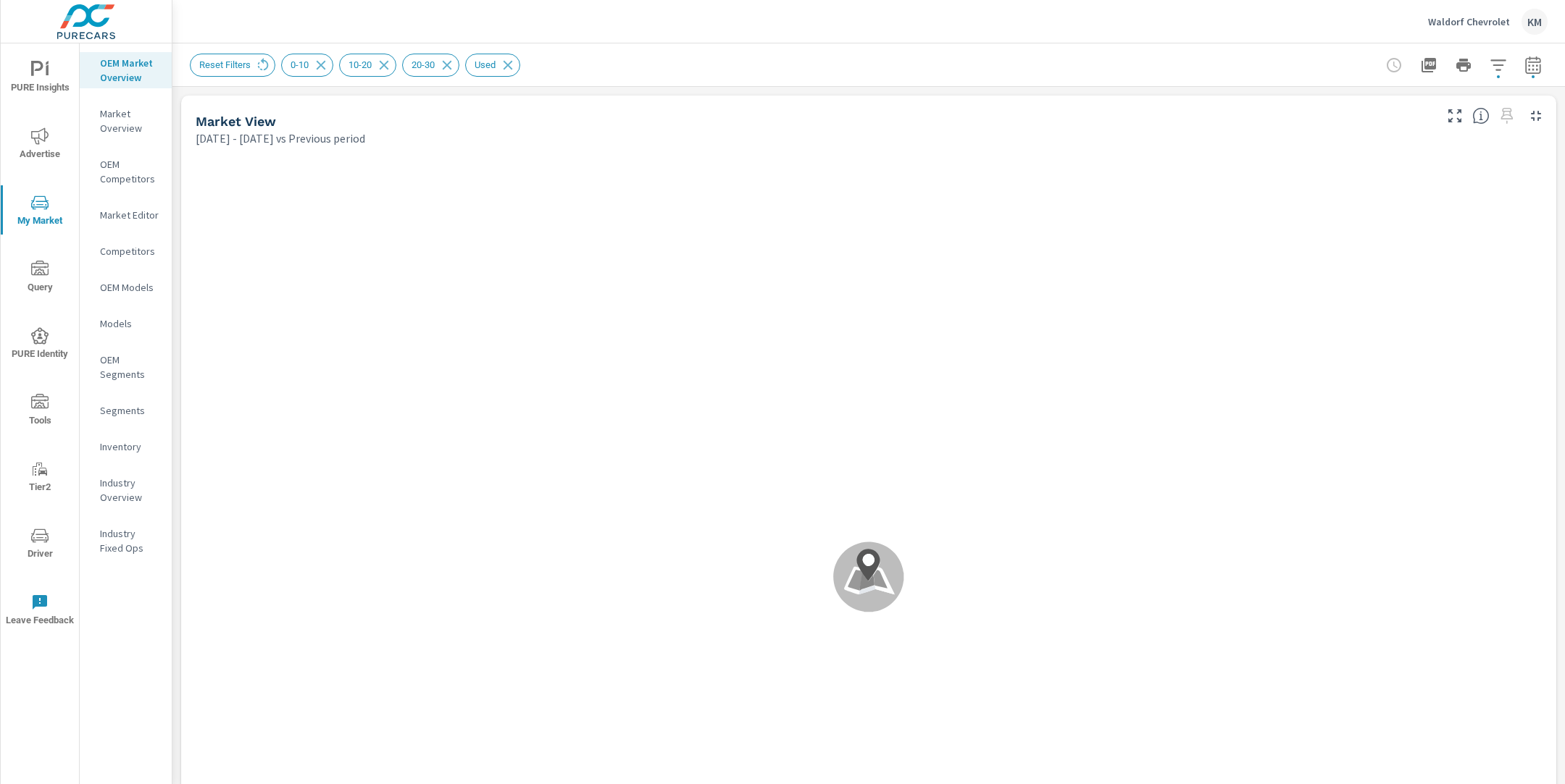
click at [598, 62] on div "Reset Filters 0-10 10-20 20-30 Used" at bounding box center [768, 65] width 1155 height 23
